Goal: Navigation & Orientation: Go to known website

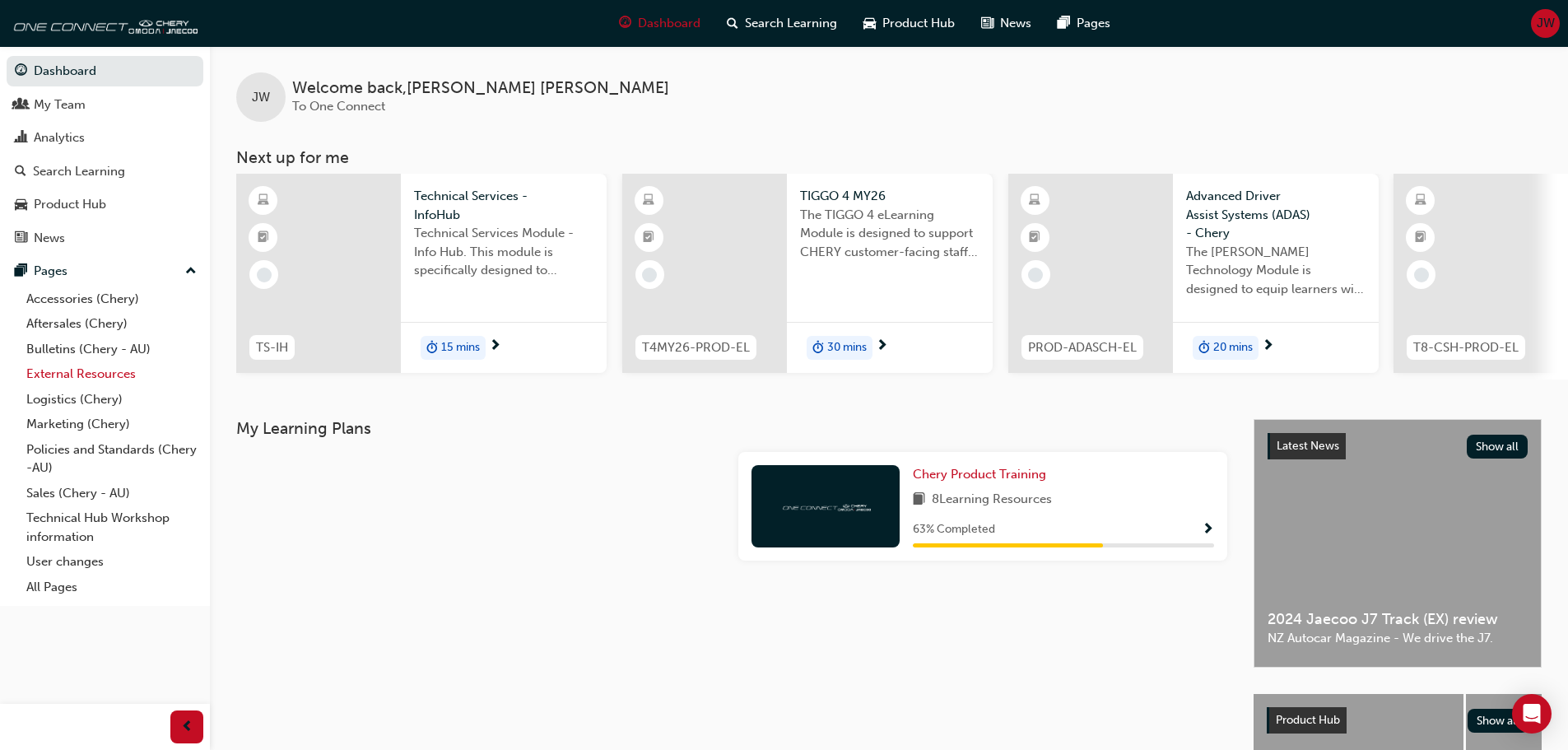
click at [72, 384] on link "External Resources" at bounding box center [111, 375] width 184 height 26
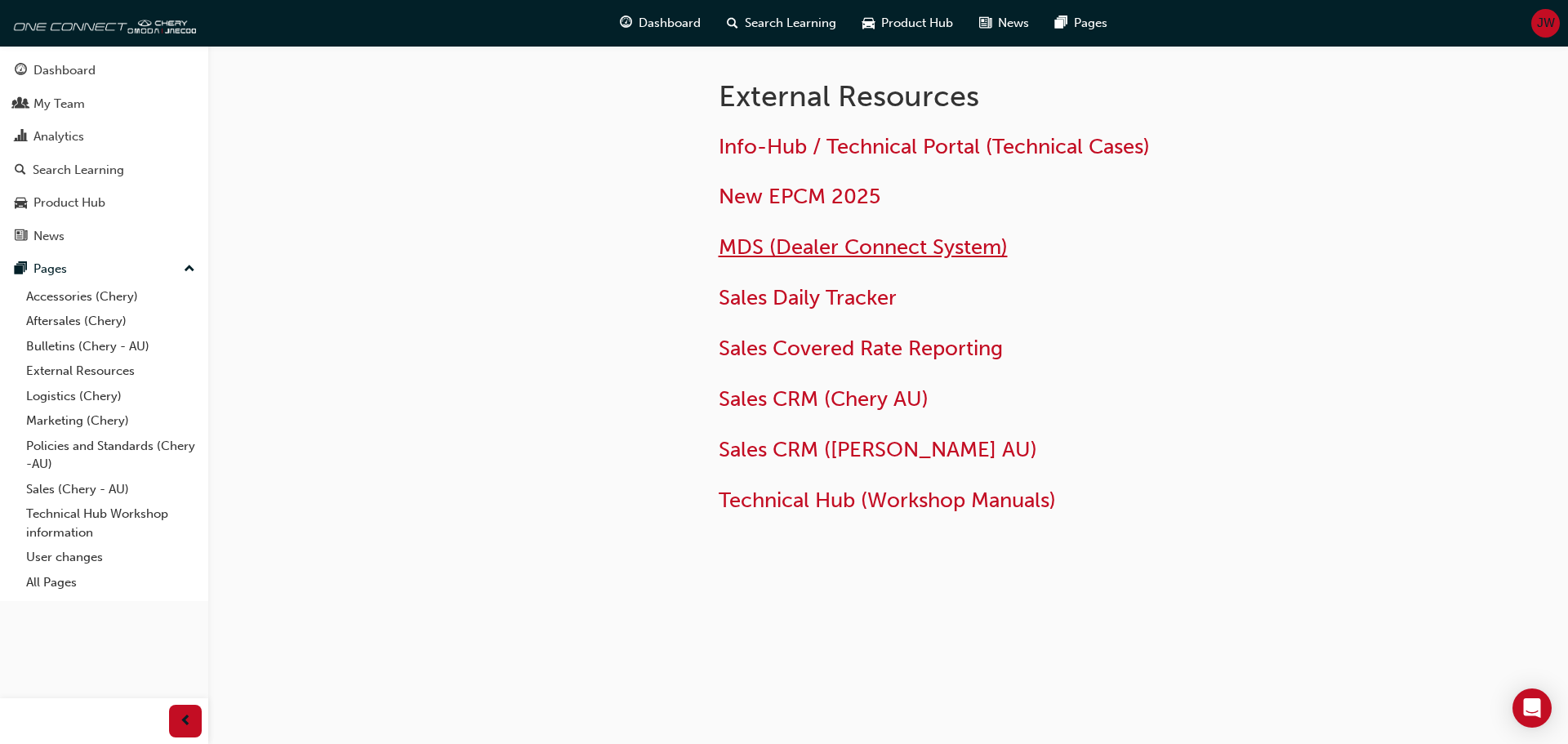
click at [803, 253] on span "MDS (Dealer Connect System)" at bounding box center [863, 247] width 289 height 25
